Goal: Entertainment & Leisure: Consume media (video, audio)

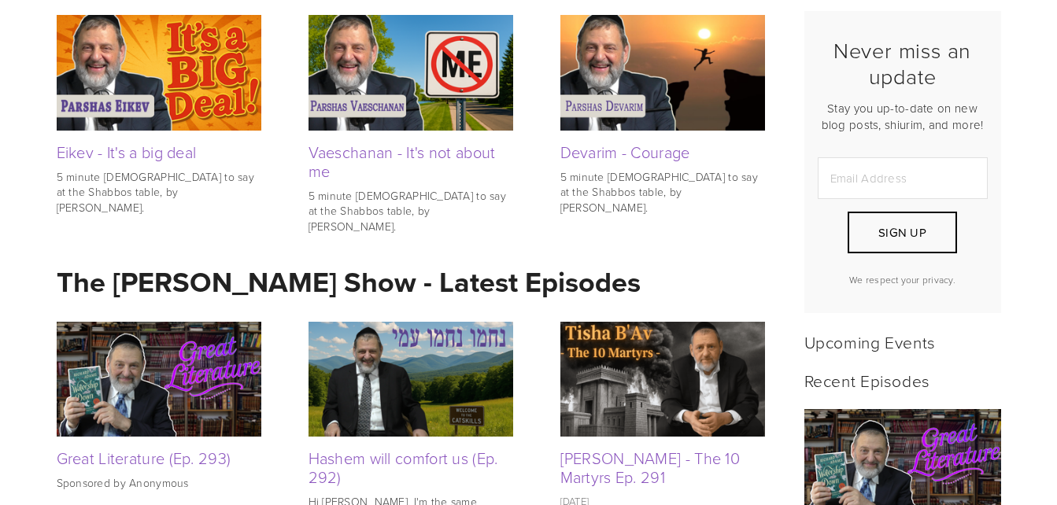
scroll to position [472, 0]
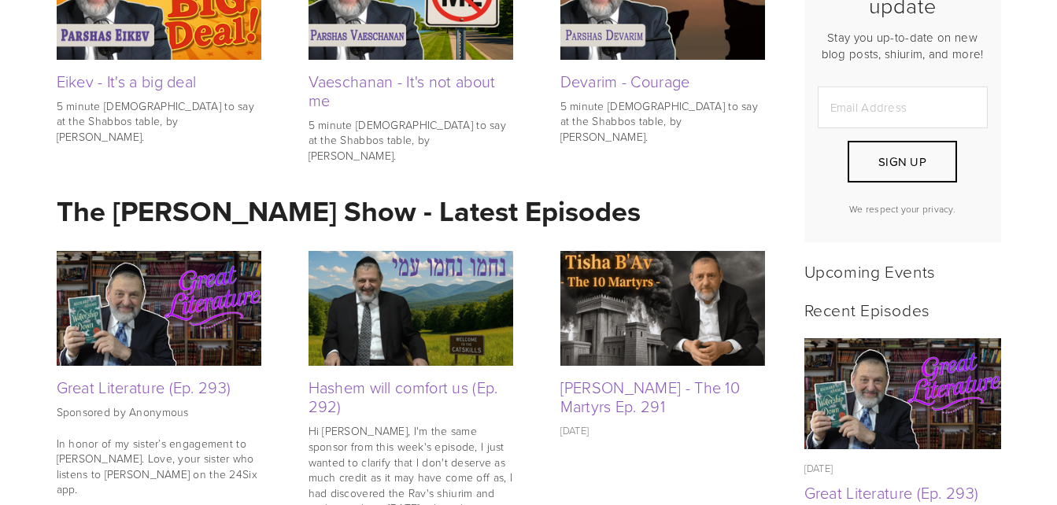
click at [203, 219] on strong "The Rabbi Orlofsky Show - Latest Episodes" at bounding box center [349, 211] width 584 height 41
click at [152, 291] on img at bounding box center [159, 308] width 205 height 115
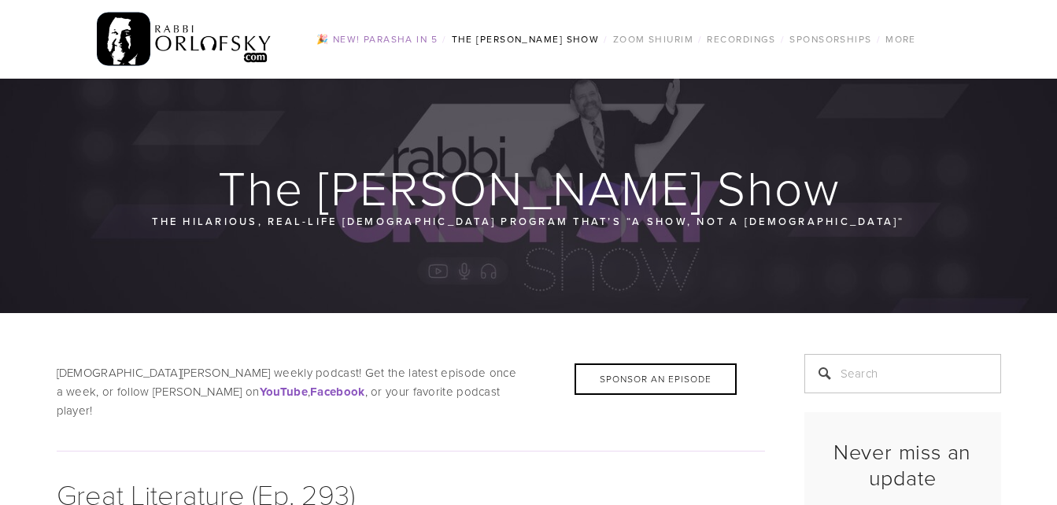
click at [335, 35] on link "🎉 NEW! Parasha in 5" at bounding box center [377, 39] width 131 height 20
